Goal: Information Seeking & Learning: Learn about a topic

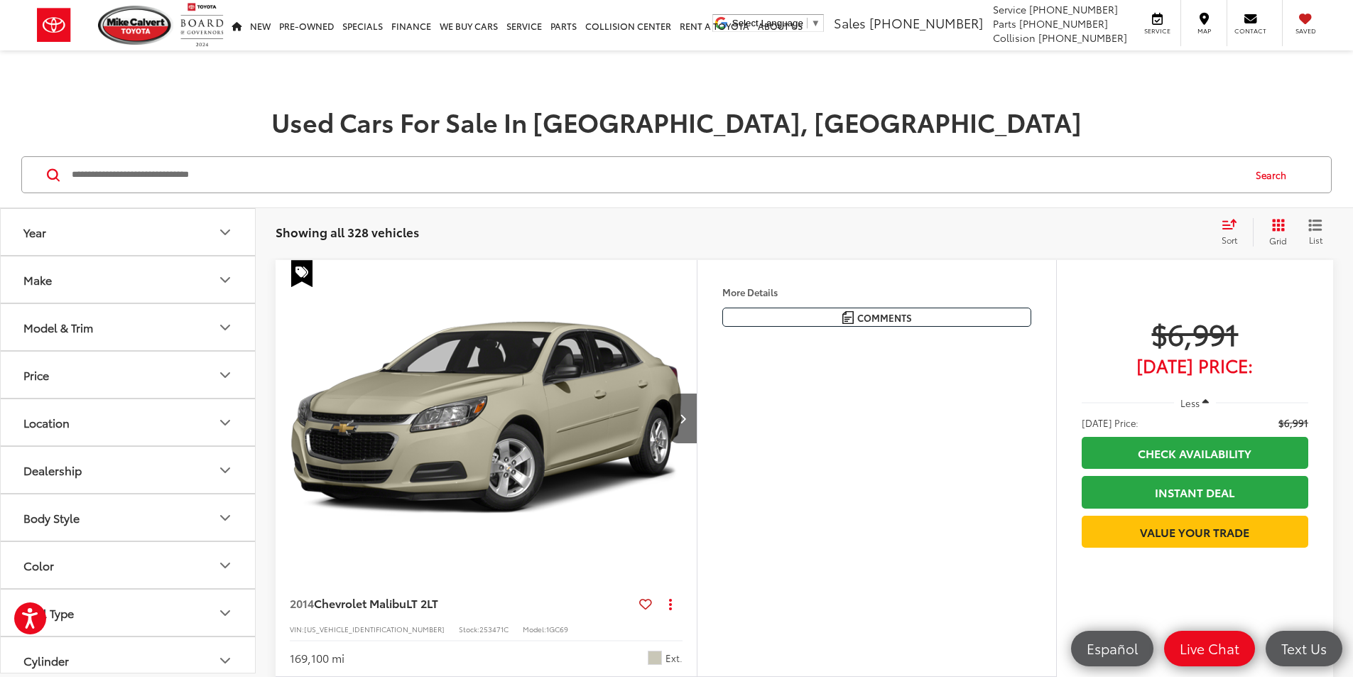
click at [230, 175] on input "Search by Make, Model, or Keyword" at bounding box center [656, 175] width 1172 height 34
click at [257, 184] on input "Search by Make, Model, or Keyword" at bounding box center [656, 175] width 1172 height 34
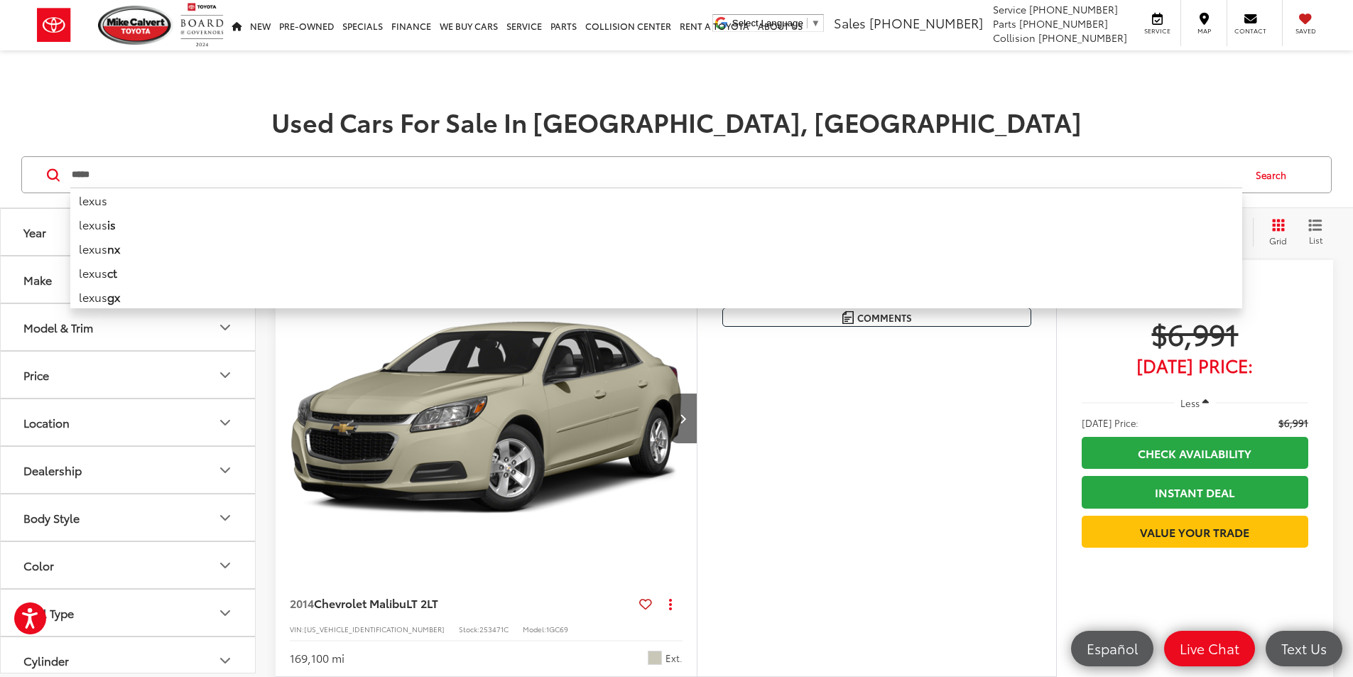
type input "*****"
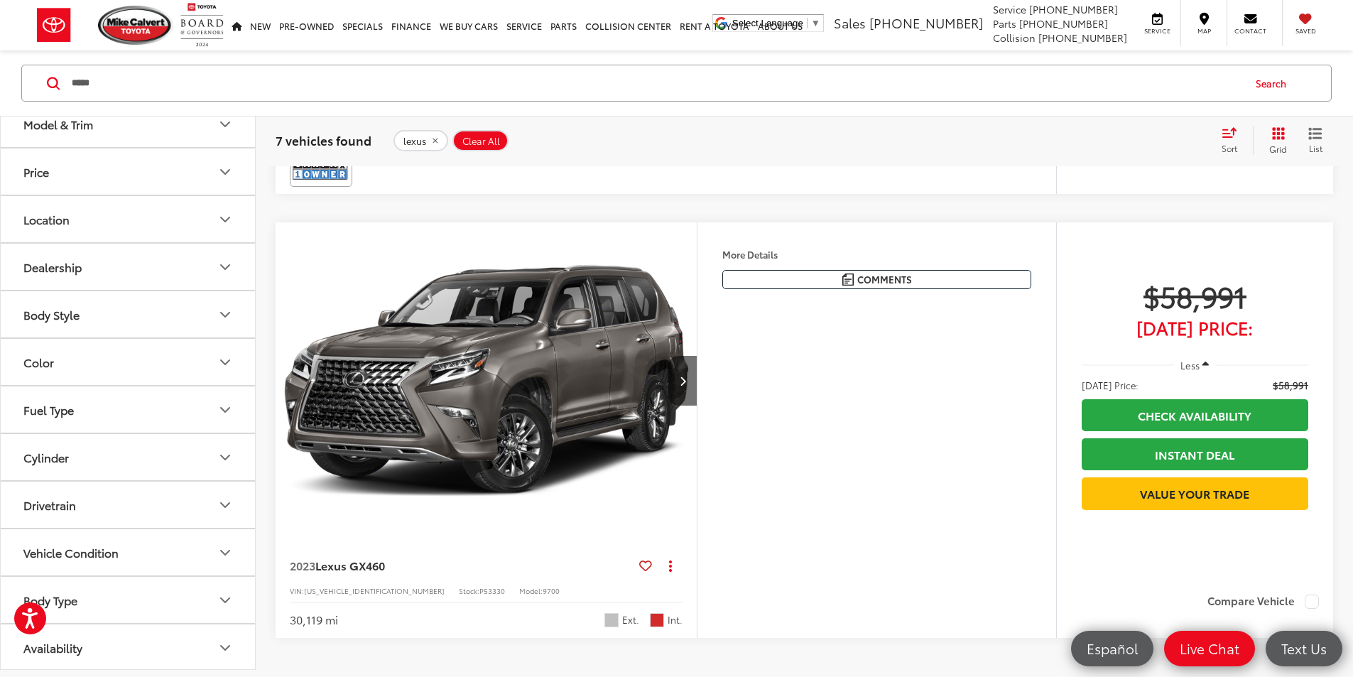
scroll to position [110, 0]
